Goal: Task Accomplishment & Management: Manage account settings

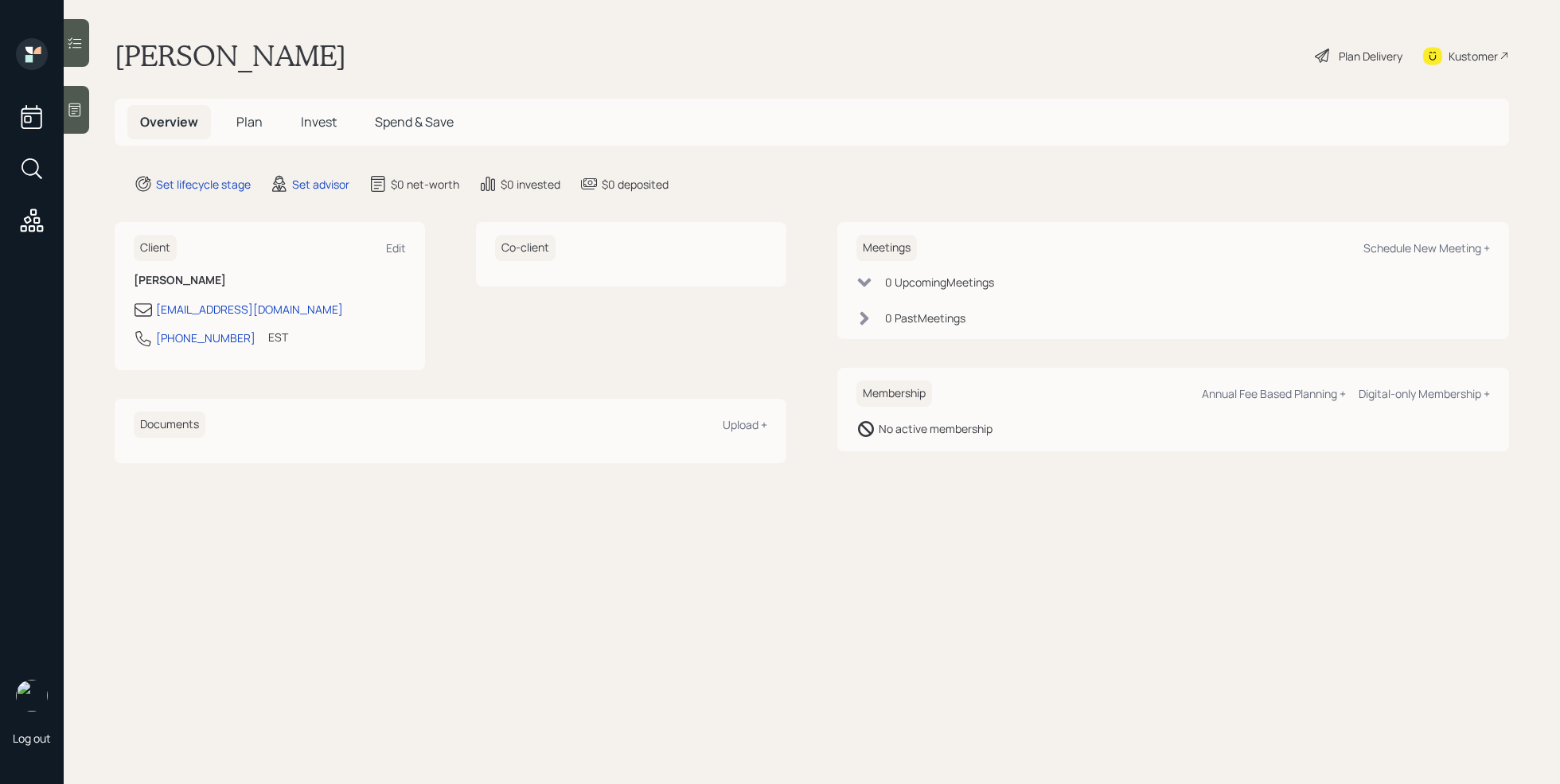
click at [85, 121] on div at bounding box center [76, 110] width 26 height 47
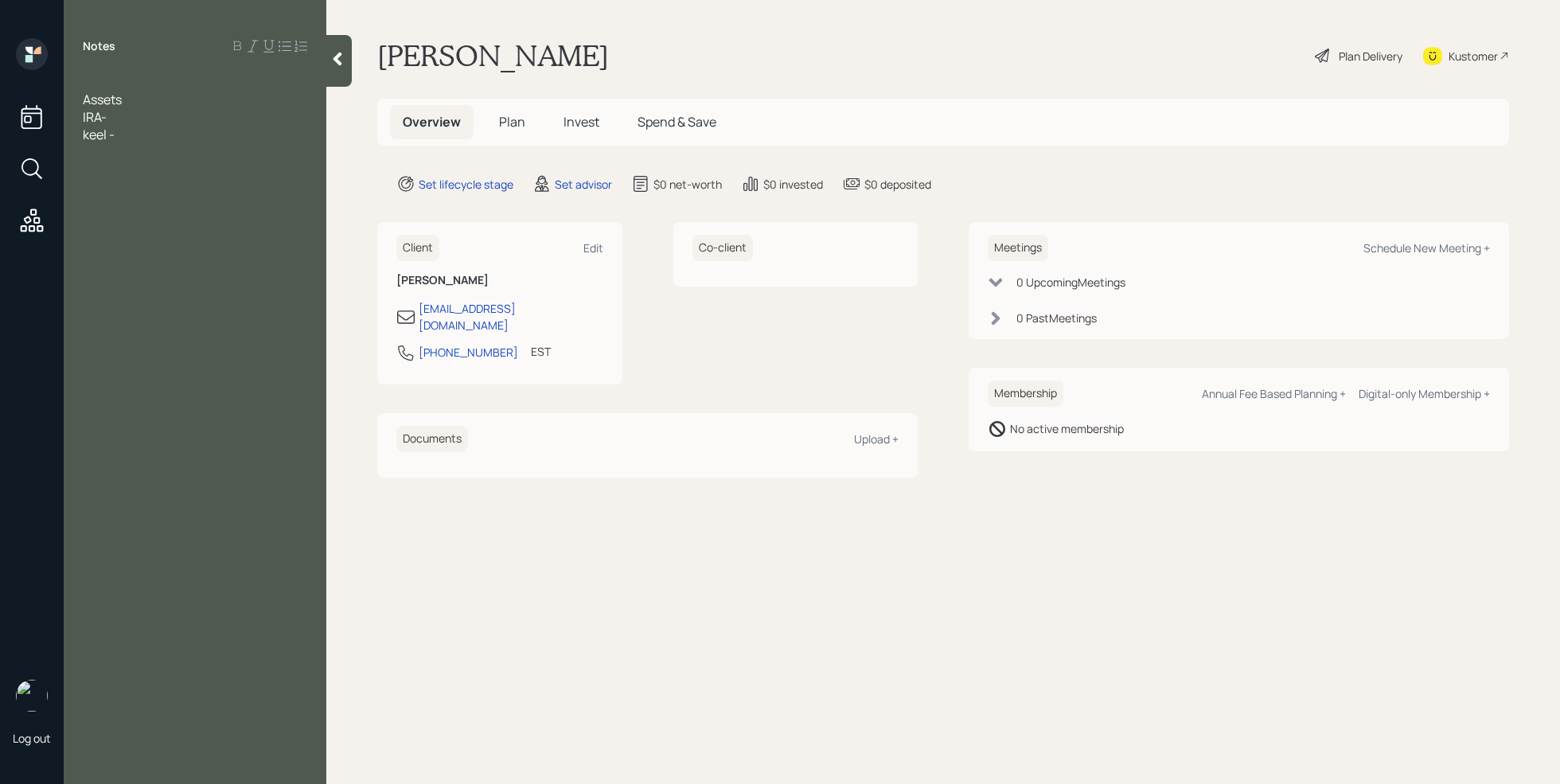
click at [118, 80] on div at bounding box center [195, 82] width 224 height 17
click at [125, 136] on div "IRA-" at bounding box center [195, 134] width 224 height 17
click at [120, 155] on div "keel -" at bounding box center [195, 152] width 224 height 17
click at [174, 155] on div "[PERSON_NAME]- 70k" at bounding box center [195, 152] width 224 height 17
click at [121, 264] on div "Notes Retired Age [DEMOGRAPHIC_DATA] Assets IRA- 188k [PERSON_NAME]- 70k Saving…" at bounding box center [195, 401] width 263 height 727
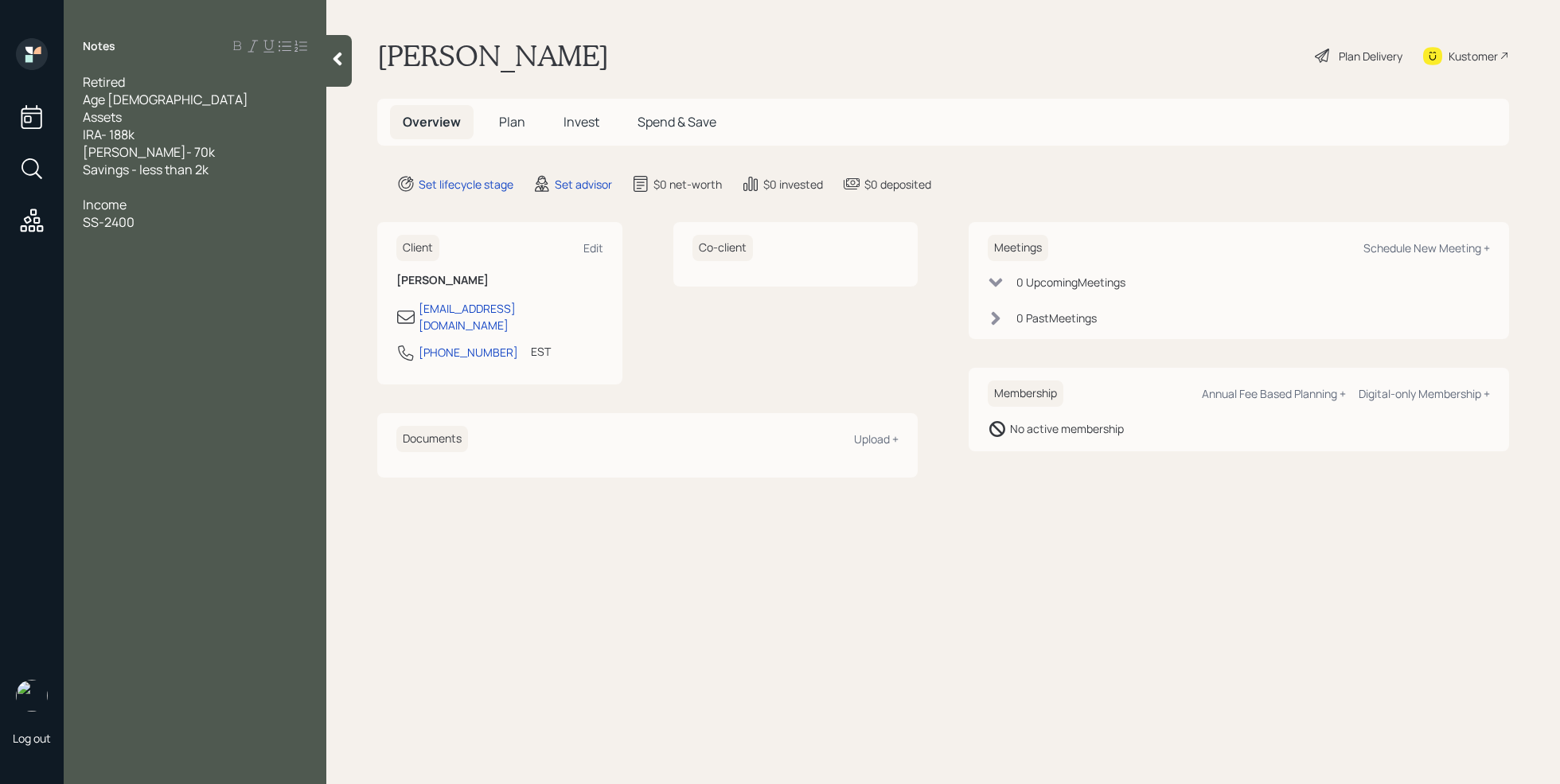
click at [136, 236] on div at bounding box center [195, 239] width 224 height 17
click at [156, 220] on div "SS-2400" at bounding box center [195, 222] width 224 height 17
click at [118, 286] on div at bounding box center [195, 292] width 224 height 17
click at [128, 276] on div "5k" at bounding box center [195, 274] width 224 height 17
click at [180, 347] on div "tax strategy" at bounding box center [195, 345] width 224 height 17
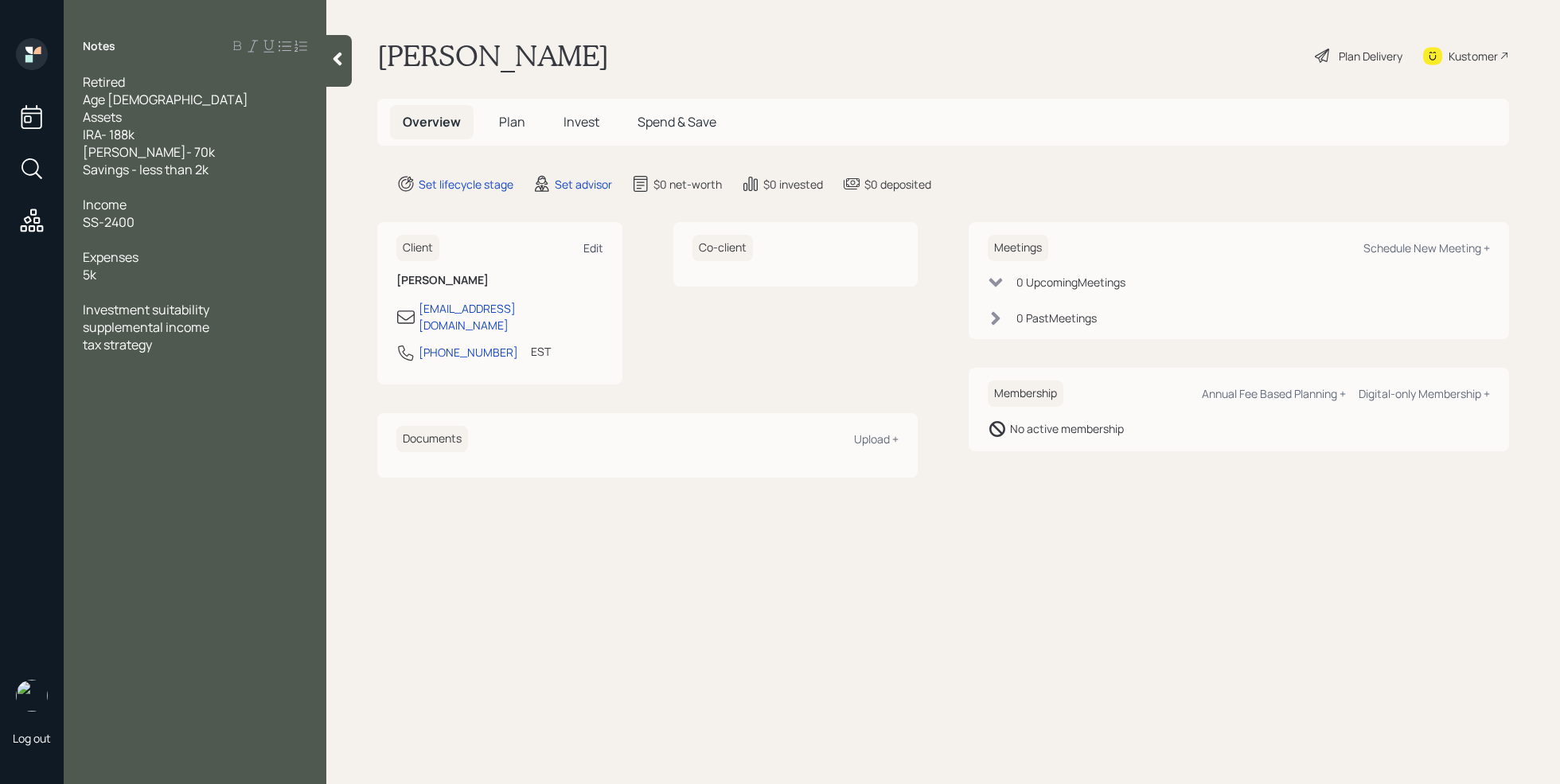
click at [598, 252] on div "Edit" at bounding box center [593, 248] width 20 height 15
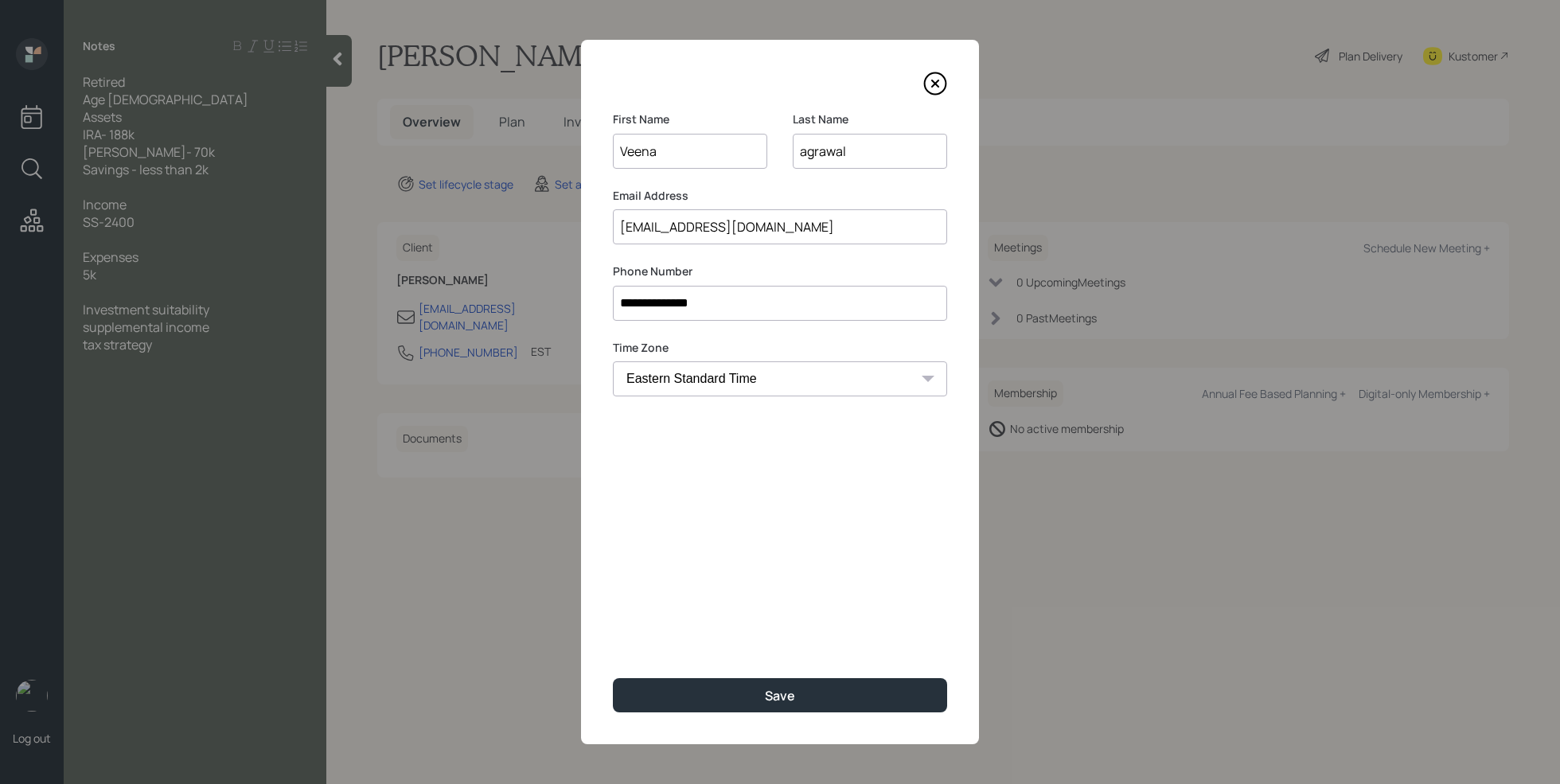
click at [761, 715] on div "**********" at bounding box center [780, 392] width 398 height 704
click at [774, 706] on button "Save" at bounding box center [780, 695] width 334 height 34
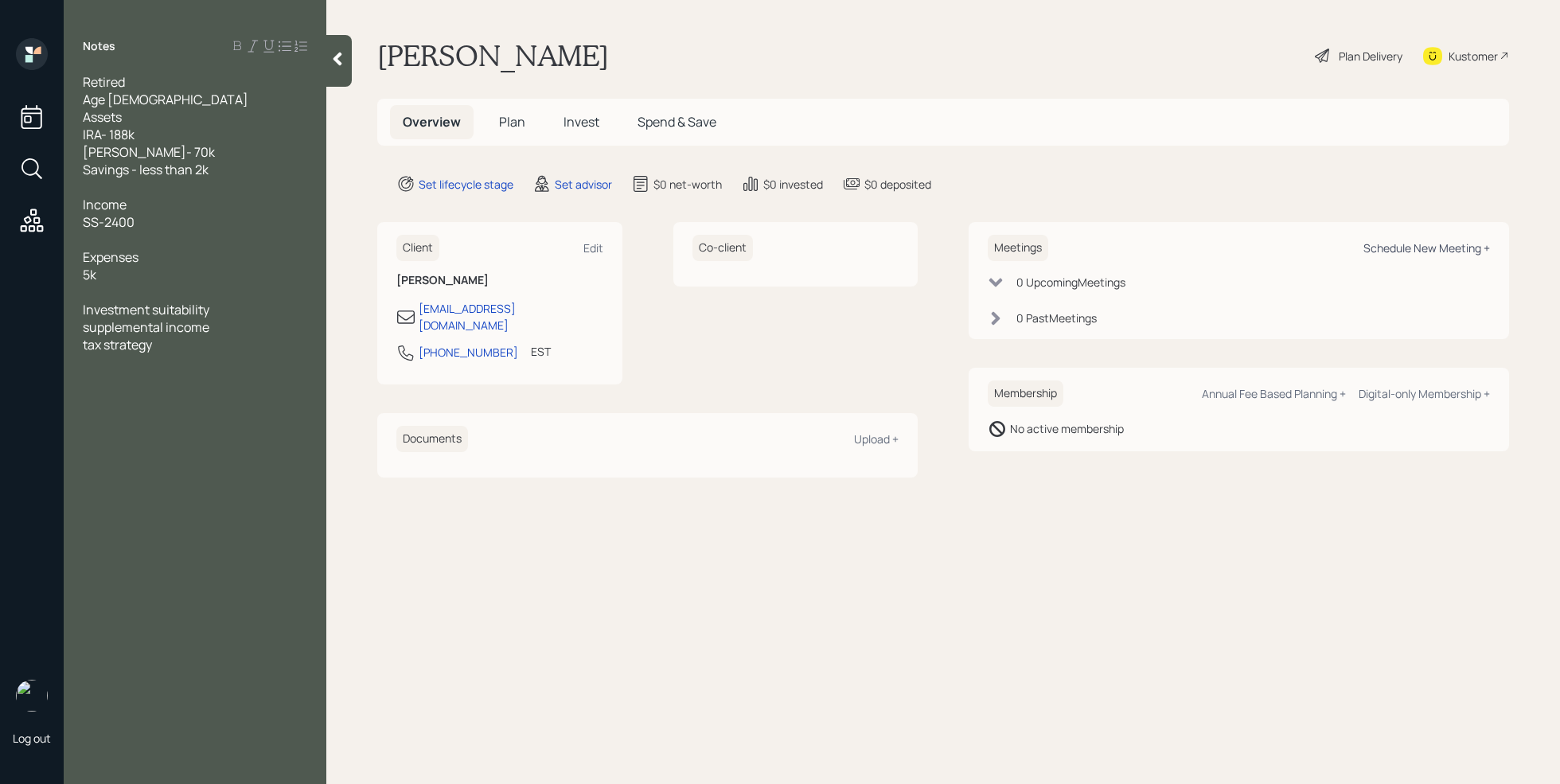
click at [1437, 247] on div "Schedule New Meeting +" at bounding box center [1426, 248] width 126 height 15
select select "round-[PERSON_NAME]"
click at [1491, 57] on div "Kustomer" at bounding box center [1474, 56] width 49 height 17
click at [207, 352] on div "tax strategy" at bounding box center [195, 345] width 224 height 17
click at [228, 343] on div "tax strategy" at bounding box center [195, 345] width 224 height 17
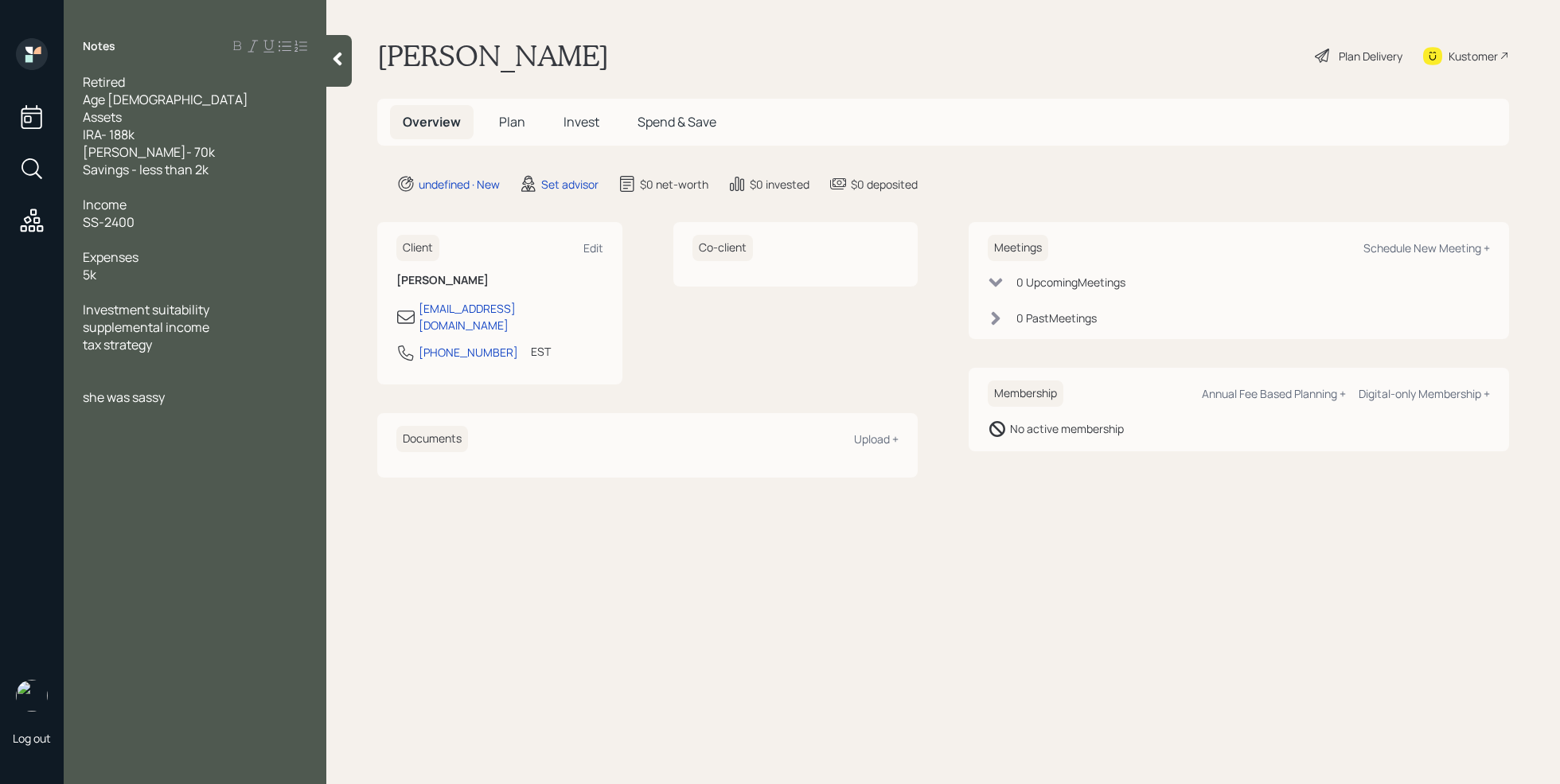
click at [210, 388] on div "she was sassy" at bounding box center [195, 397] width 224 height 17
click at [83, 404] on span "She was sassy with me. could of just been a bad day but" at bounding box center [188, 405] width 212 height 35
click at [308, 413] on div "Heads up, she was sassy with me. could have just been a bad day but" at bounding box center [195, 405] width 224 height 35
click at [224, 331] on div "supplemental income" at bounding box center [195, 327] width 224 height 17
click at [343, 62] on icon at bounding box center [337, 59] width 16 height 16
